Goal: Information Seeking & Learning: Learn about a topic

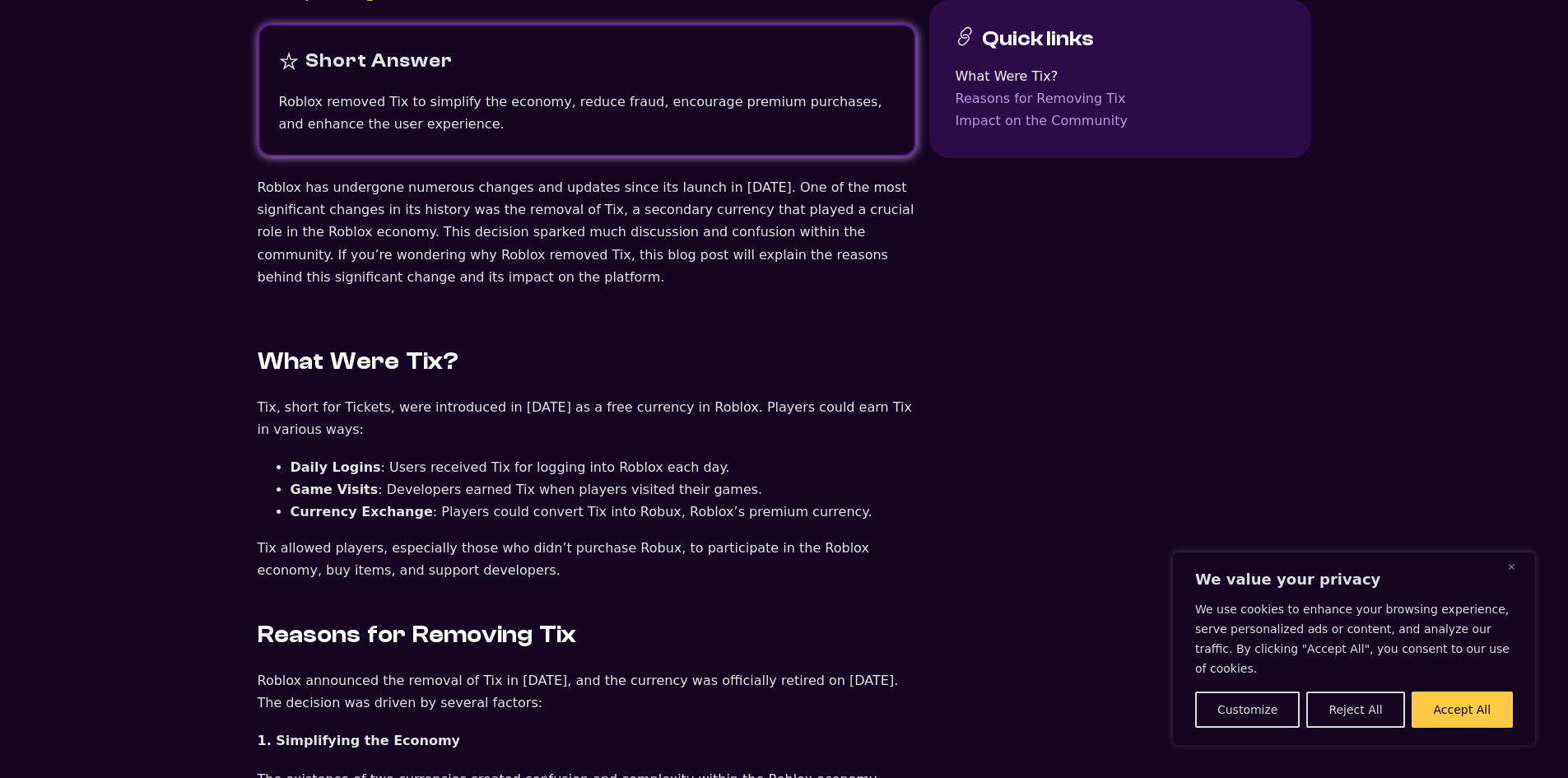
scroll to position [632, 0]
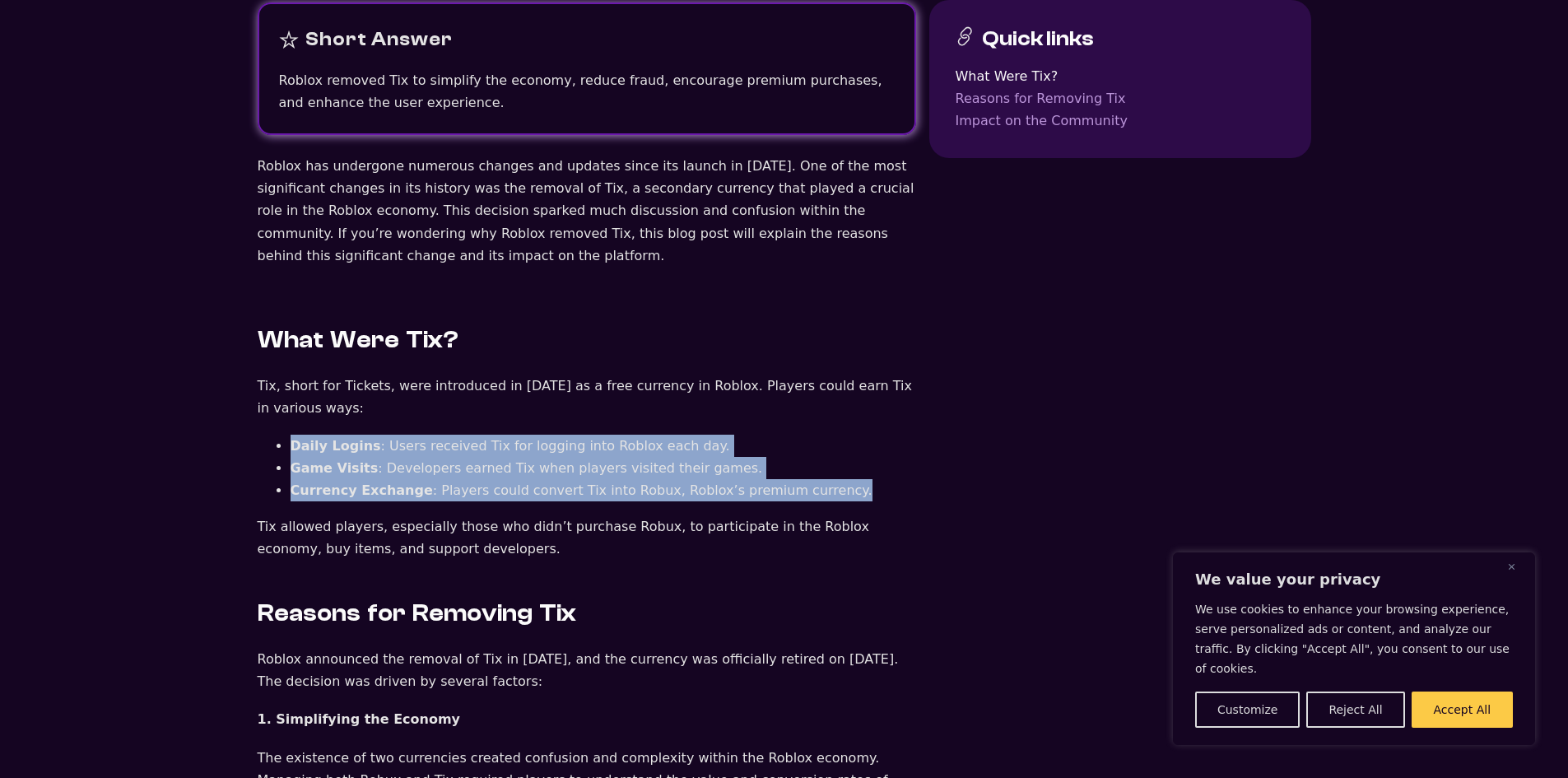
drag, startPoint x: 286, startPoint y: 430, endPoint x: 794, endPoint y: 469, distance: 509.5
click at [794, 469] on ul "Daily Logins : Users received Tix for logging into Roblox each day. Game Visits…" at bounding box center [586, 468] width 659 height 67
copy ul "Daily Logins : Users received Tix for logging into Roblox each day. Game Visits…"
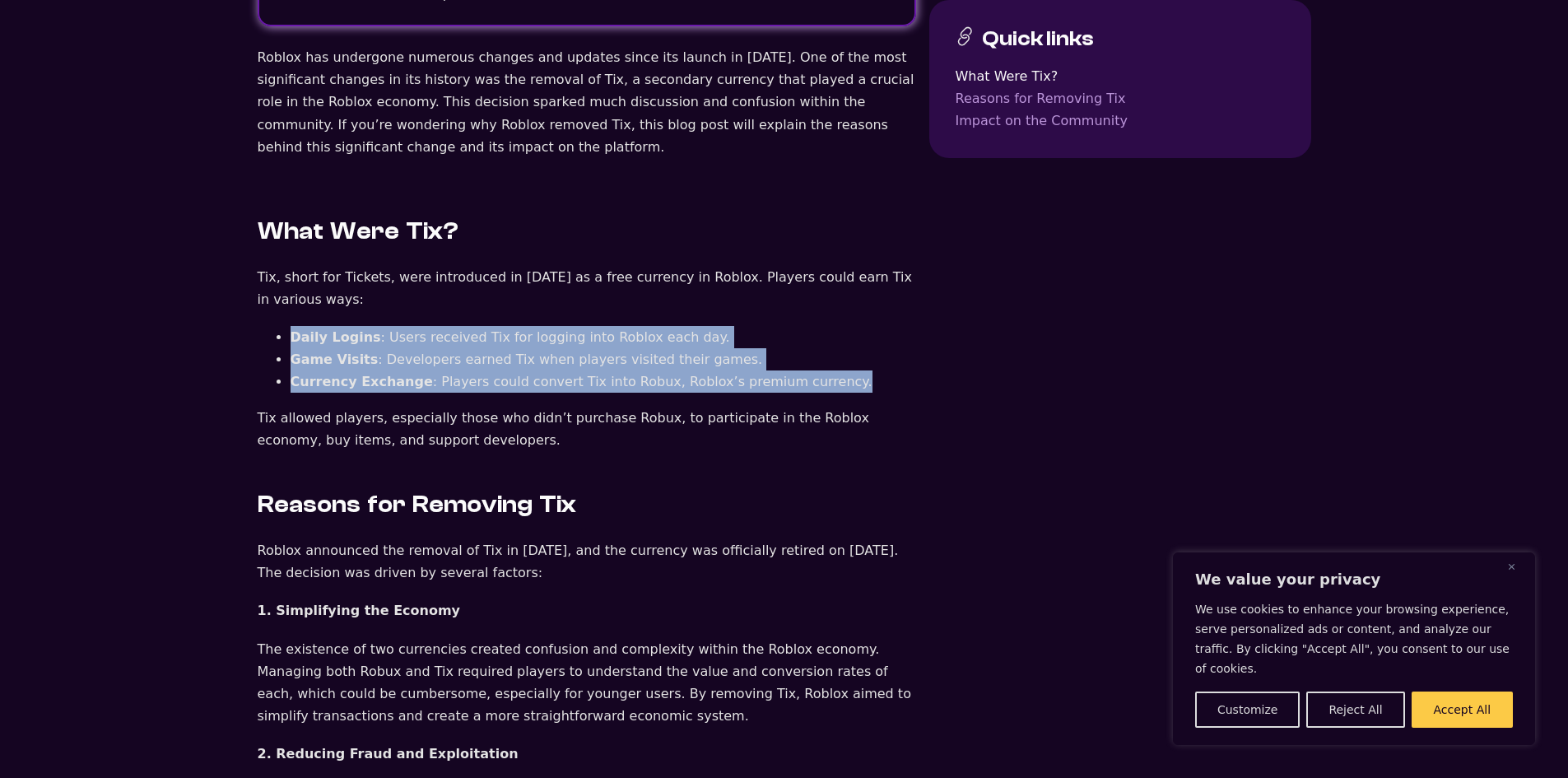
scroll to position [741, 0]
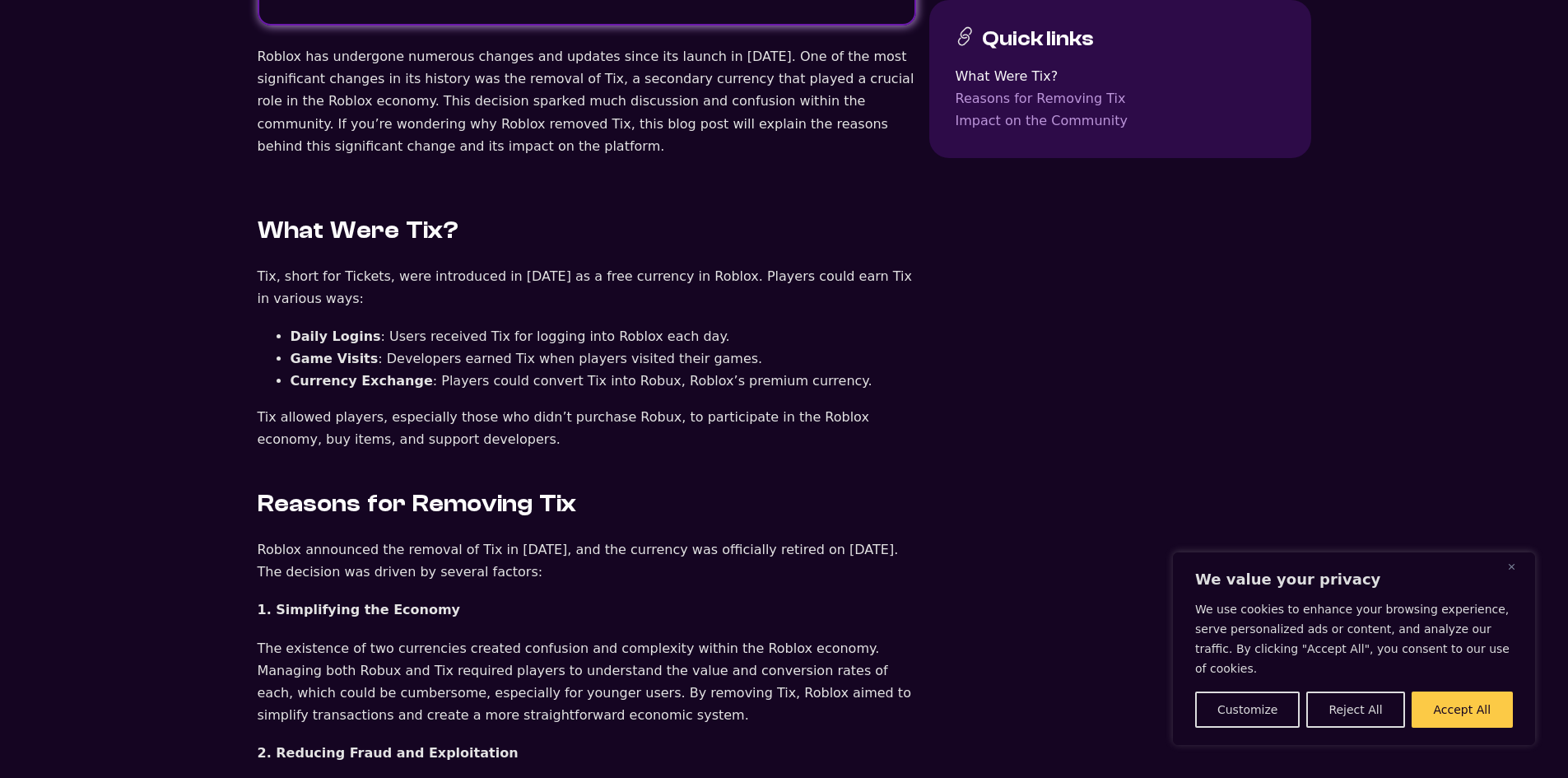
click at [621, 416] on p "Tix allowed players, especially those who didn’t purchase Robux, to participate…" at bounding box center [586, 428] width 659 height 45
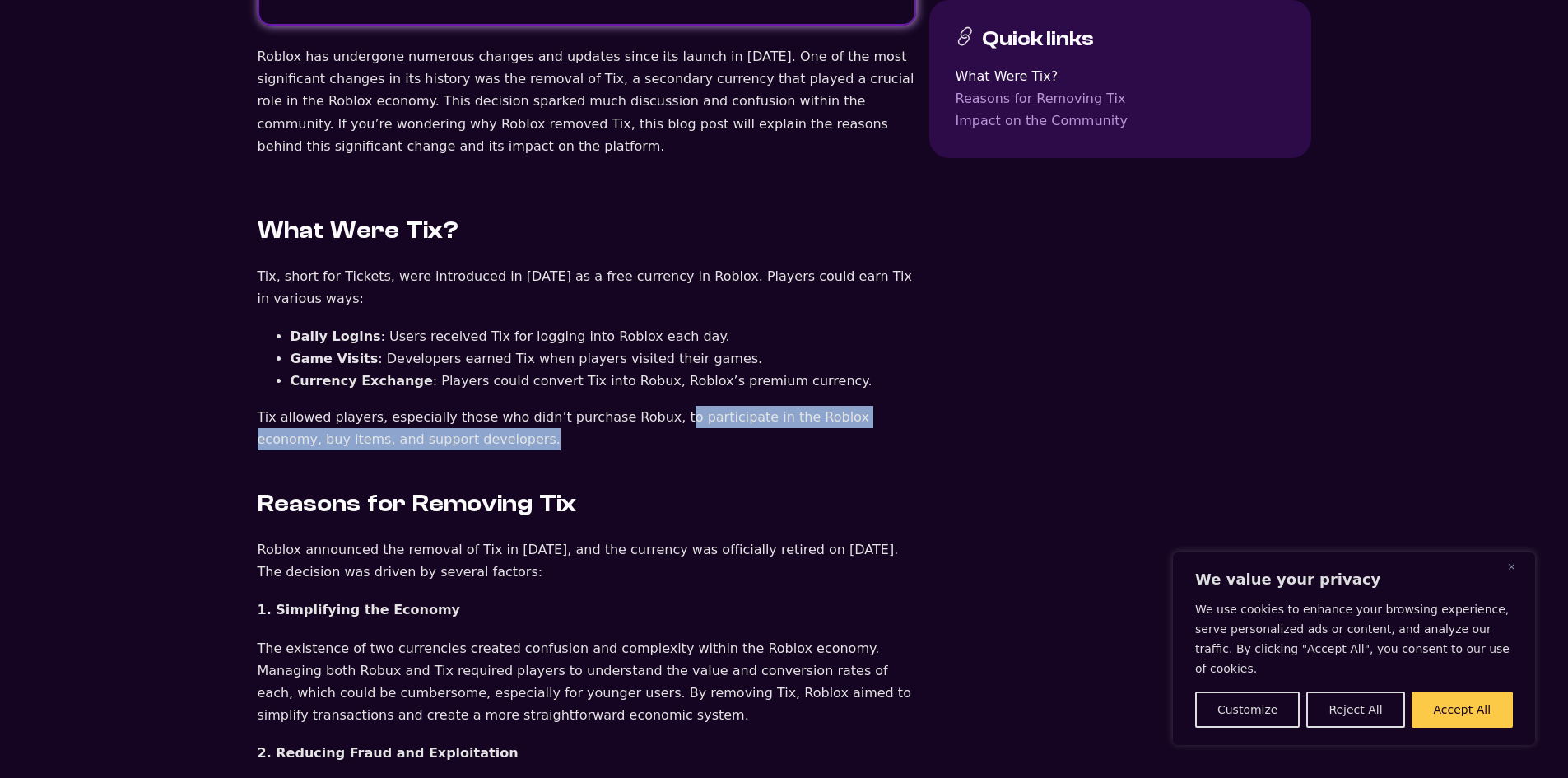
drag, startPoint x: 640, startPoint y: 398, endPoint x: 701, endPoint y: 419, distance: 64.5
click at [701, 419] on p "Tix allowed players, especially those who didn’t purchase Robux, to participate…" at bounding box center [586, 428] width 659 height 45
copy p "o participate in the Roblox economy, buy items, and support developers."
